Goal: Task Accomplishment & Management: Manage account settings

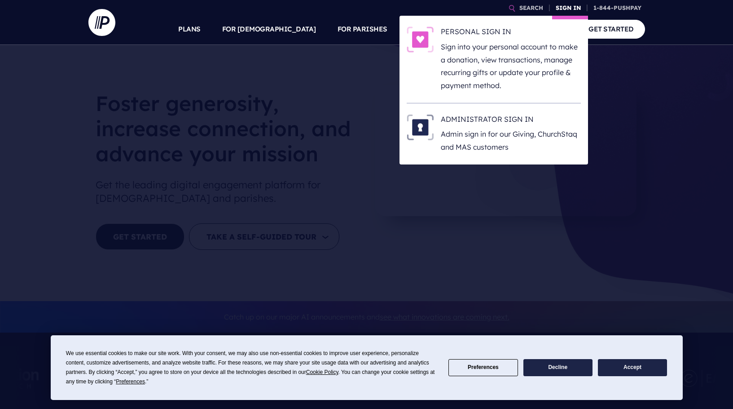
click at [569, 8] on link "SIGN IN" at bounding box center [568, 8] width 32 height 16
click at [563, 8] on link "SIGN IN" at bounding box center [568, 8] width 32 height 16
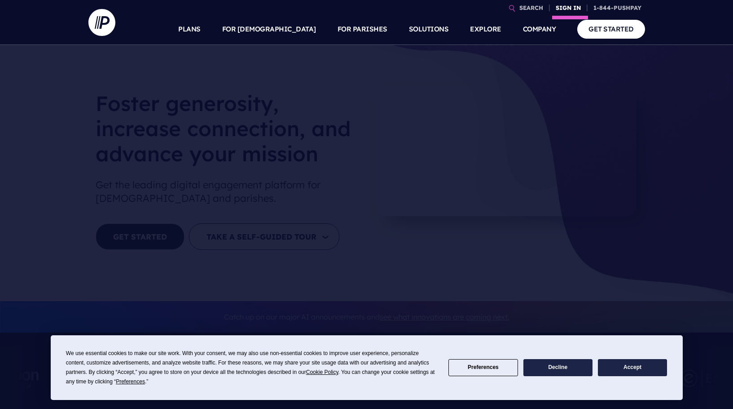
click at [563, 8] on link "SIGN IN" at bounding box center [568, 8] width 32 height 16
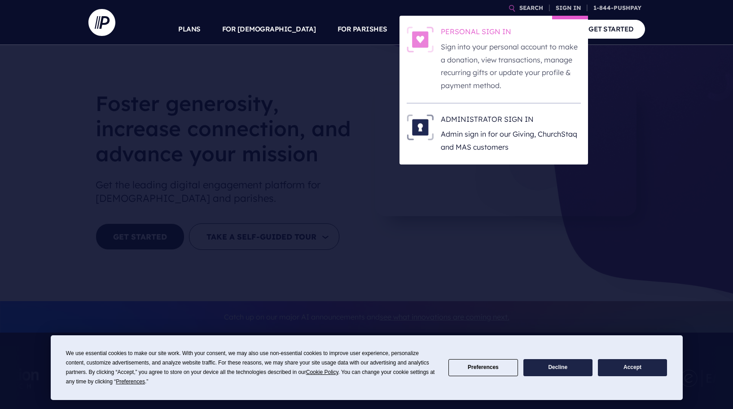
click at [472, 29] on h6 "PERSONAL SIGN IN" at bounding box center [511, 32] width 140 height 13
click at [494, 32] on h6 "PERSONAL SIGN IN" at bounding box center [511, 32] width 140 height 13
